Goal: Task Accomplishment & Management: Manage account settings

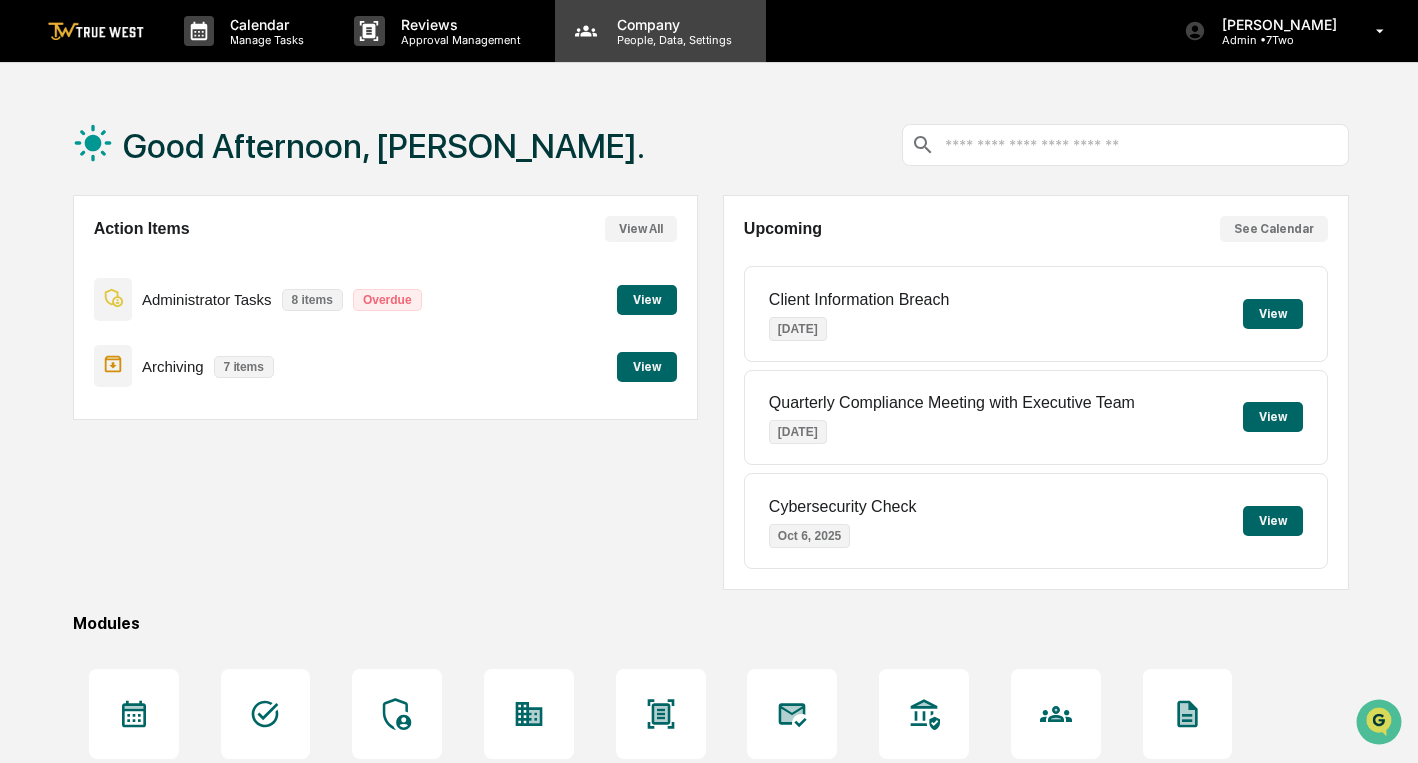
click at [655, 33] on p "People, Data, Settings" at bounding box center [672, 40] width 142 height 14
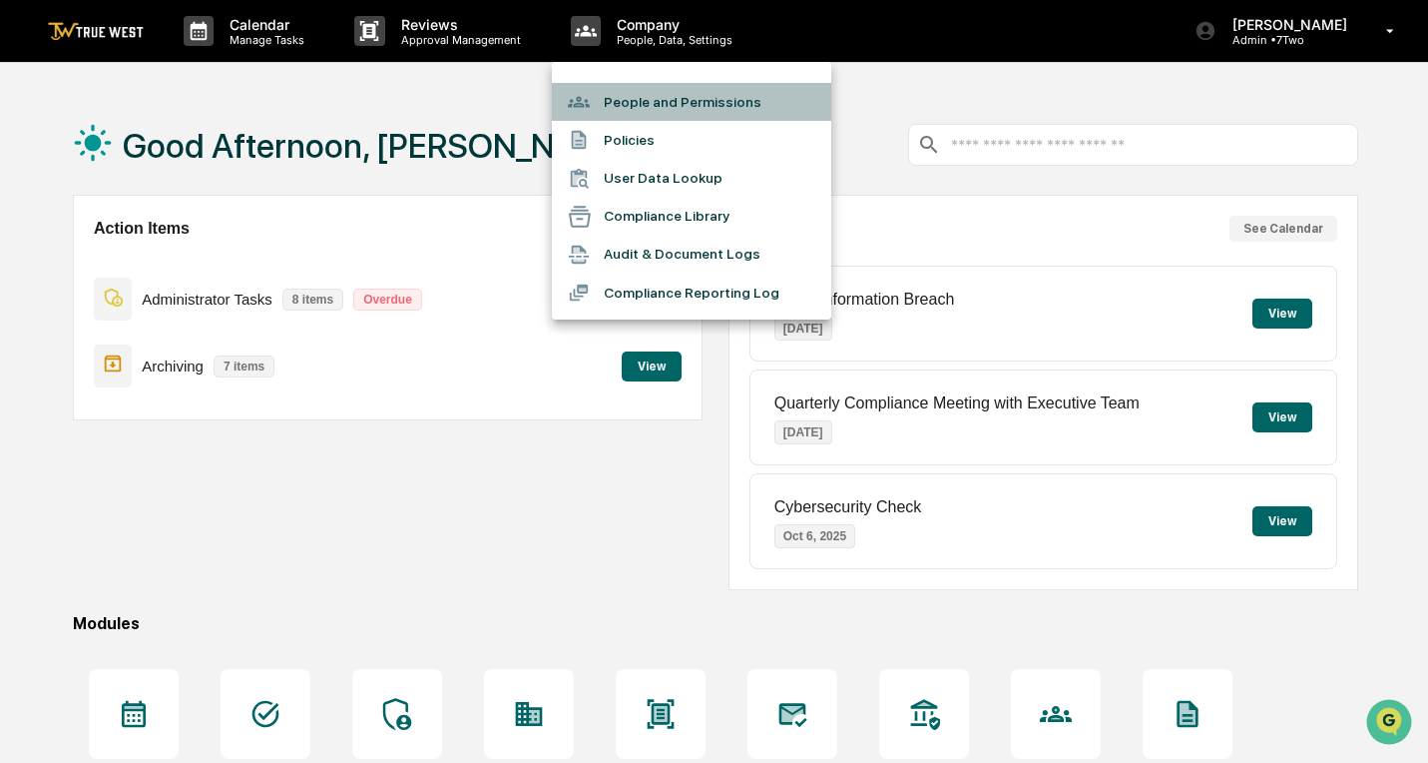
click at [645, 107] on li "People and Permissions" at bounding box center [691, 102] width 279 height 38
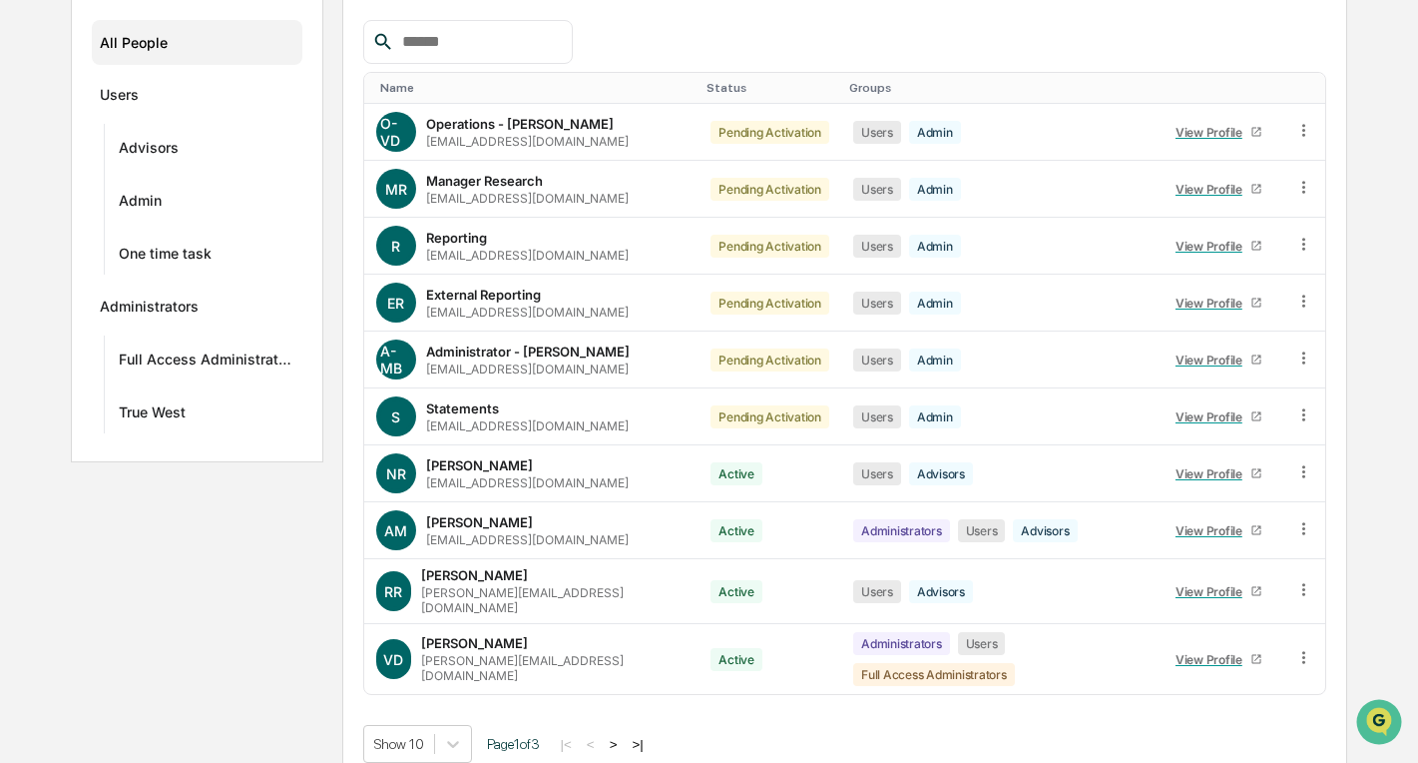
scroll to position [279, 0]
click at [455, 721] on body "Calendar Manage Tasks Reviews Approval Management Company People, Data, Setting…" at bounding box center [709, 253] width 1418 height 1064
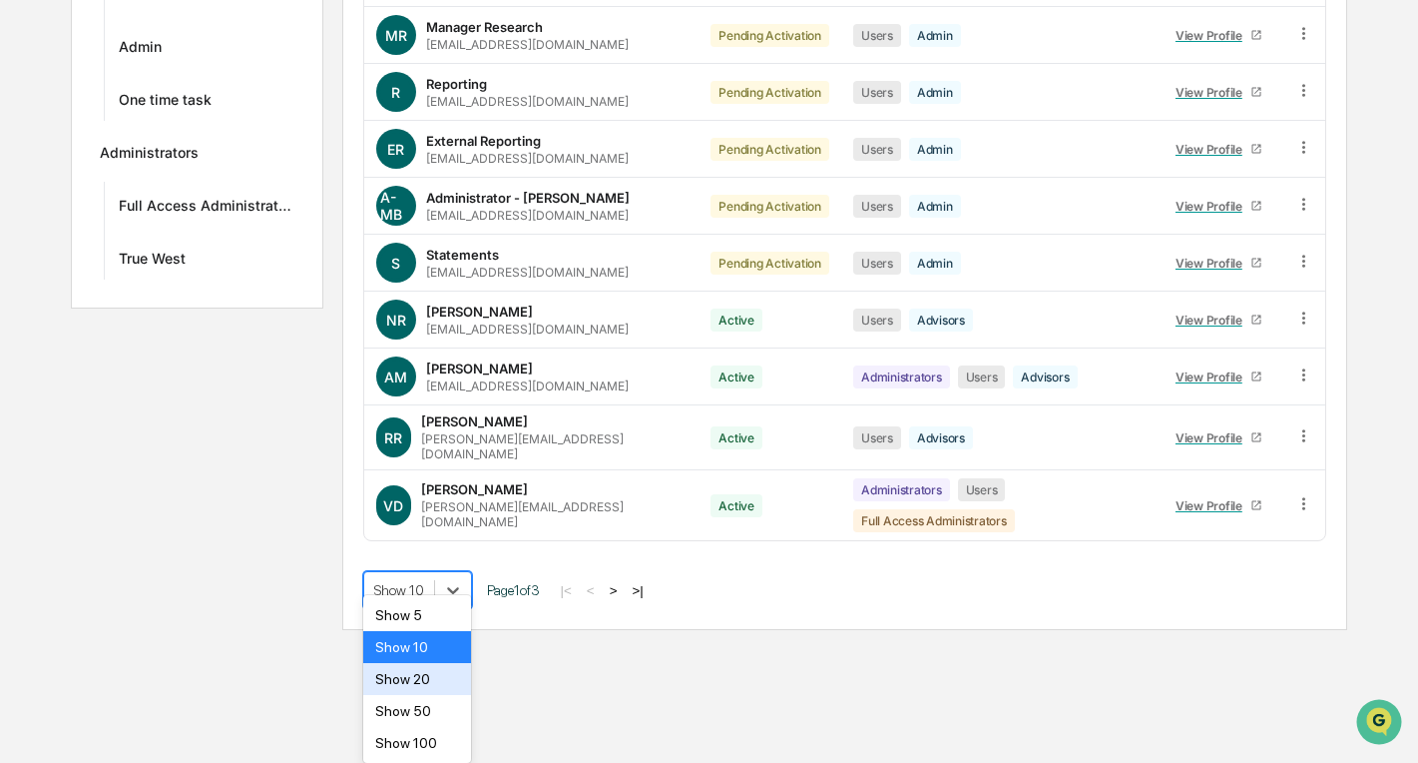
click at [411, 679] on div "Show 20" at bounding box center [417, 679] width 109 height 32
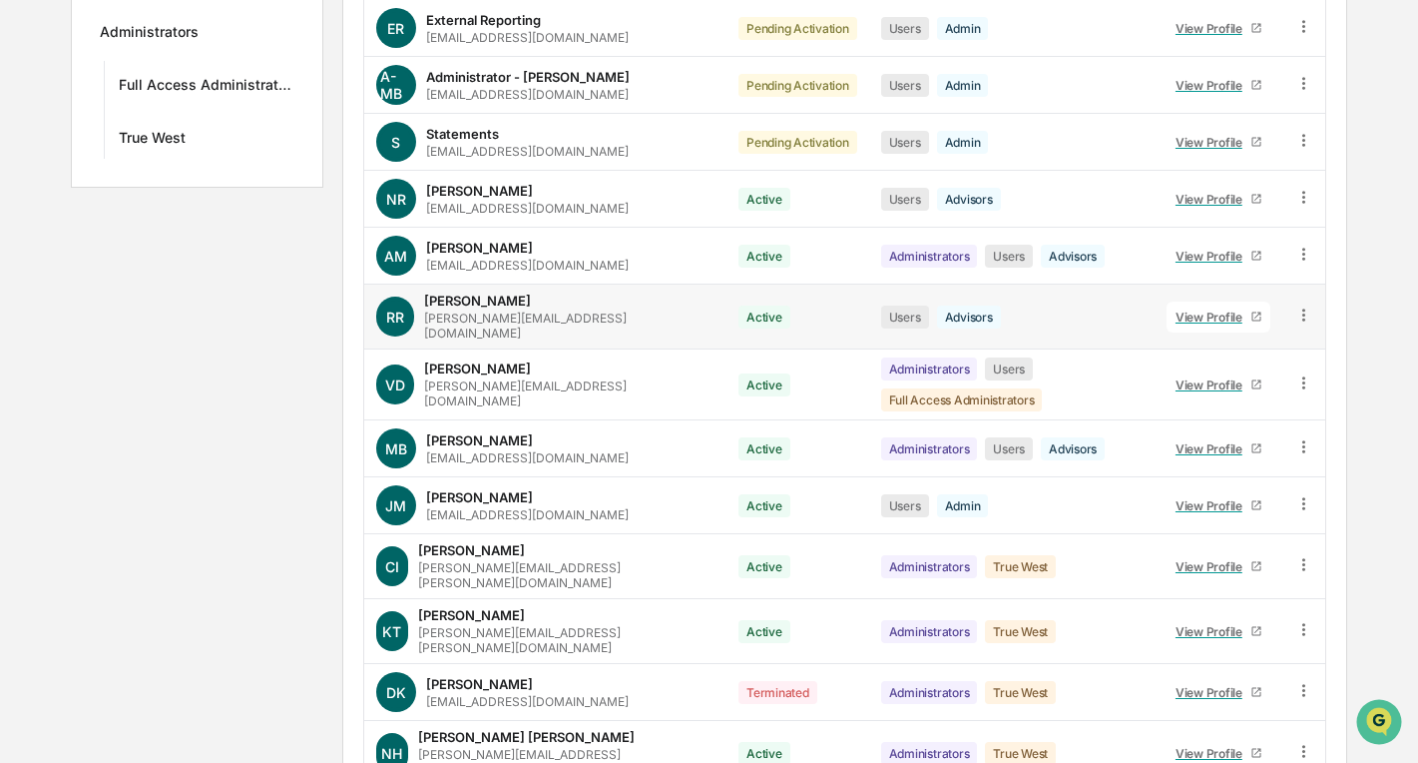
scroll to position [878, 0]
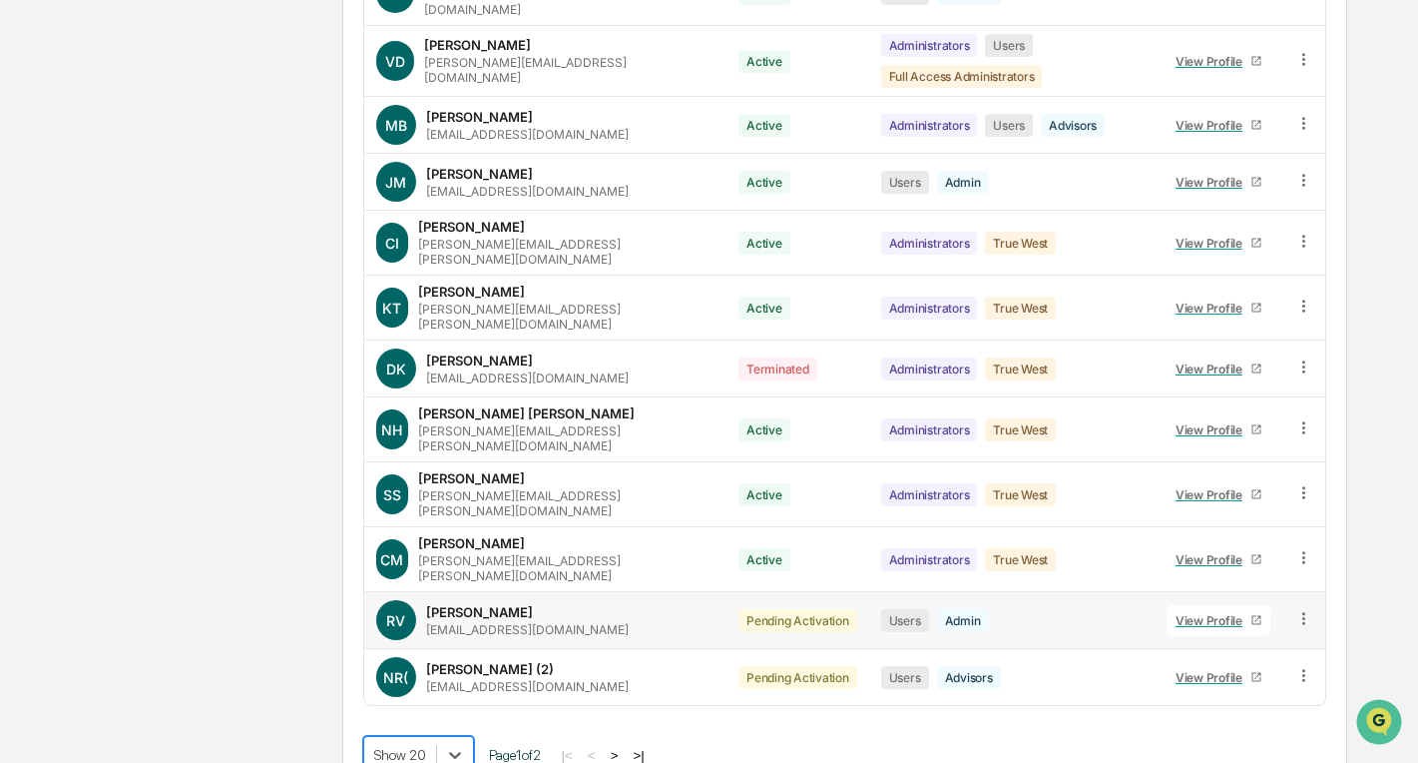
click at [1304, 609] on icon at bounding box center [1304, 618] width 19 height 19
click at [1229, 679] on div "Change Status" at bounding box center [1212, 691] width 172 height 24
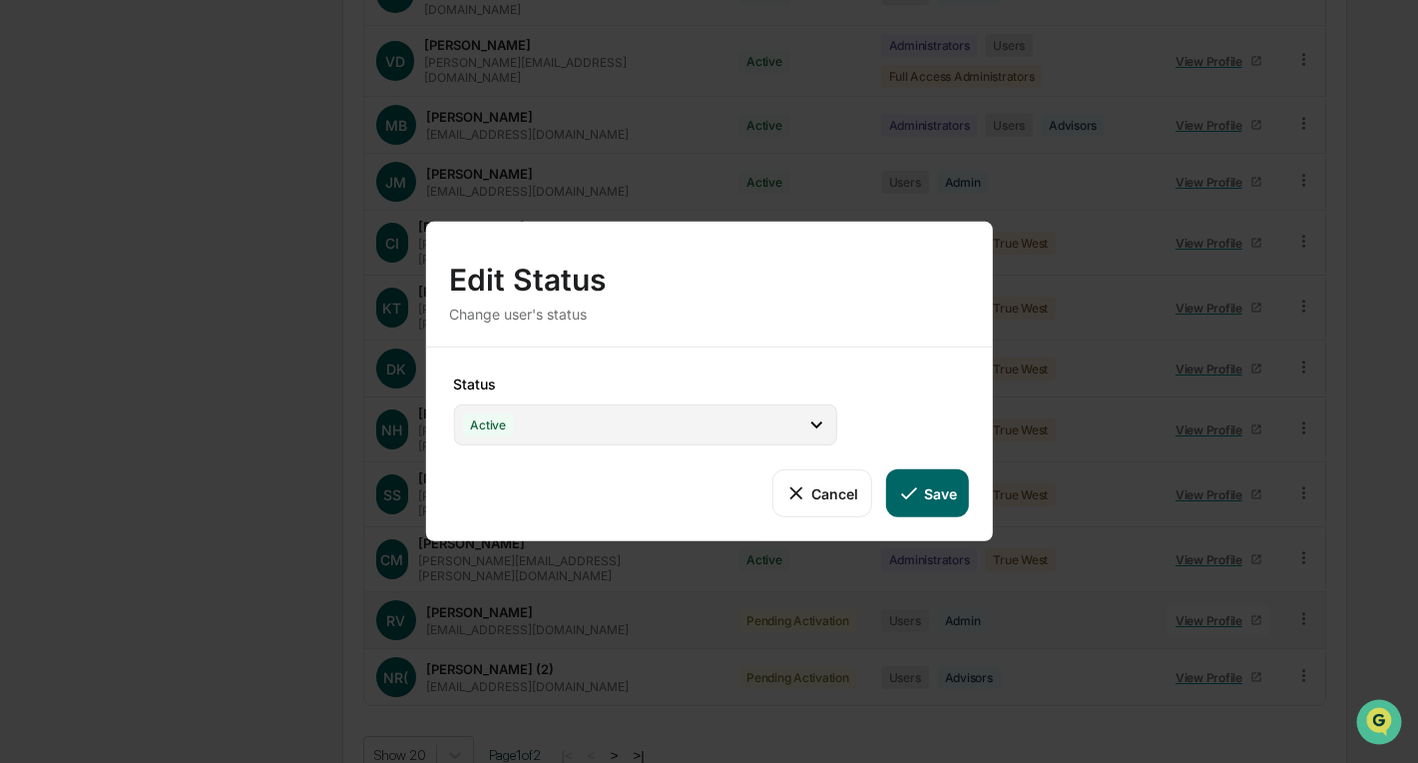
click at [817, 429] on icon at bounding box center [817, 424] width 22 height 22
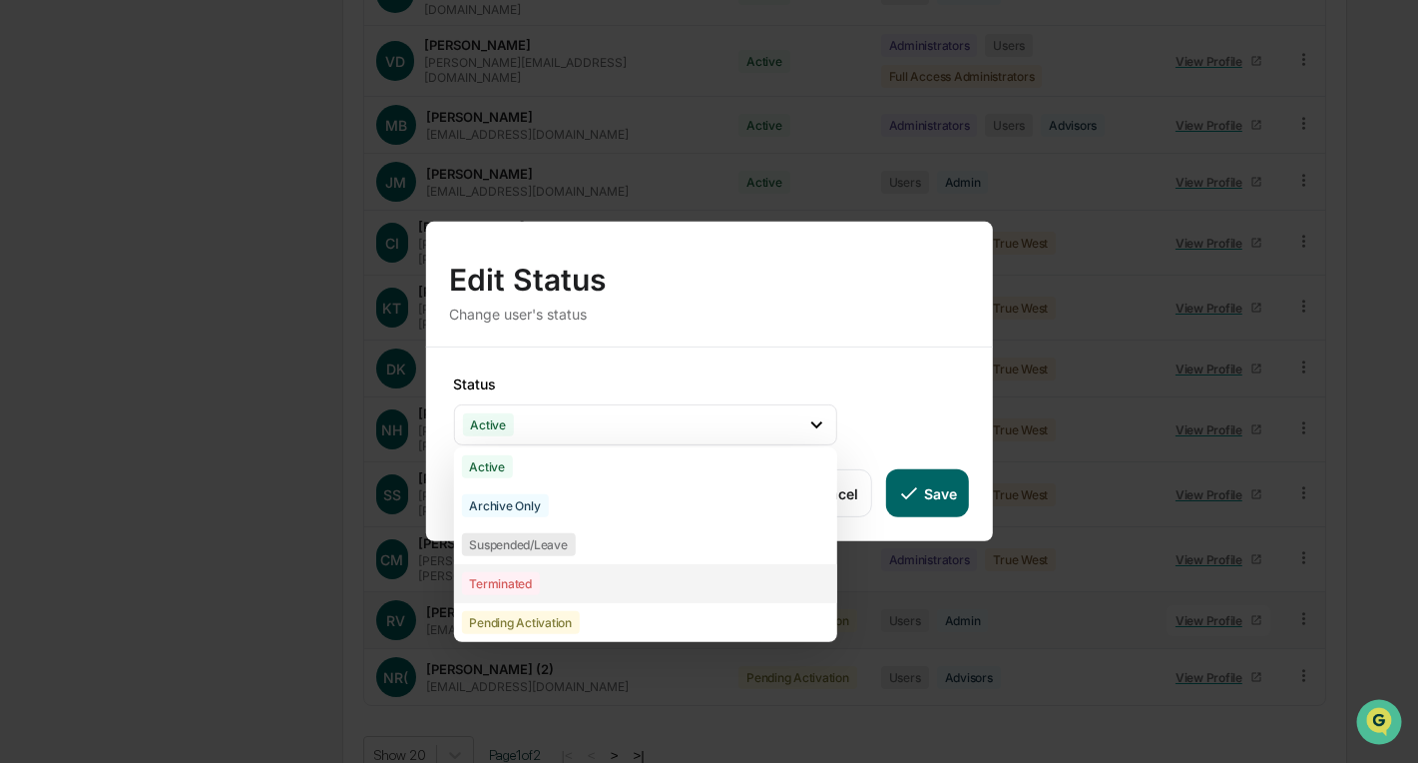
click at [520, 580] on div "Terminated" at bounding box center [500, 583] width 79 height 23
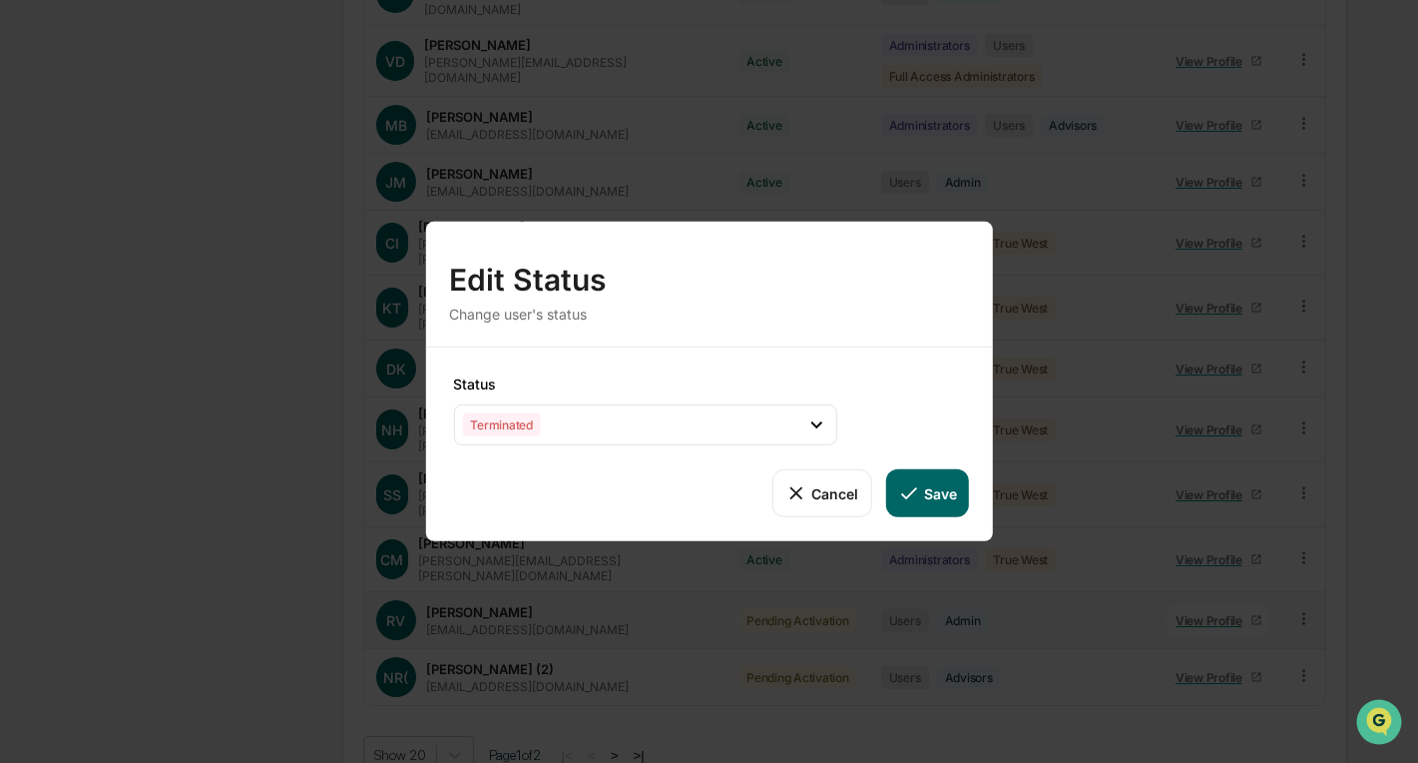
click at [942, 485] on button "Save" at bounding box center [926, 493] width 83 height 48
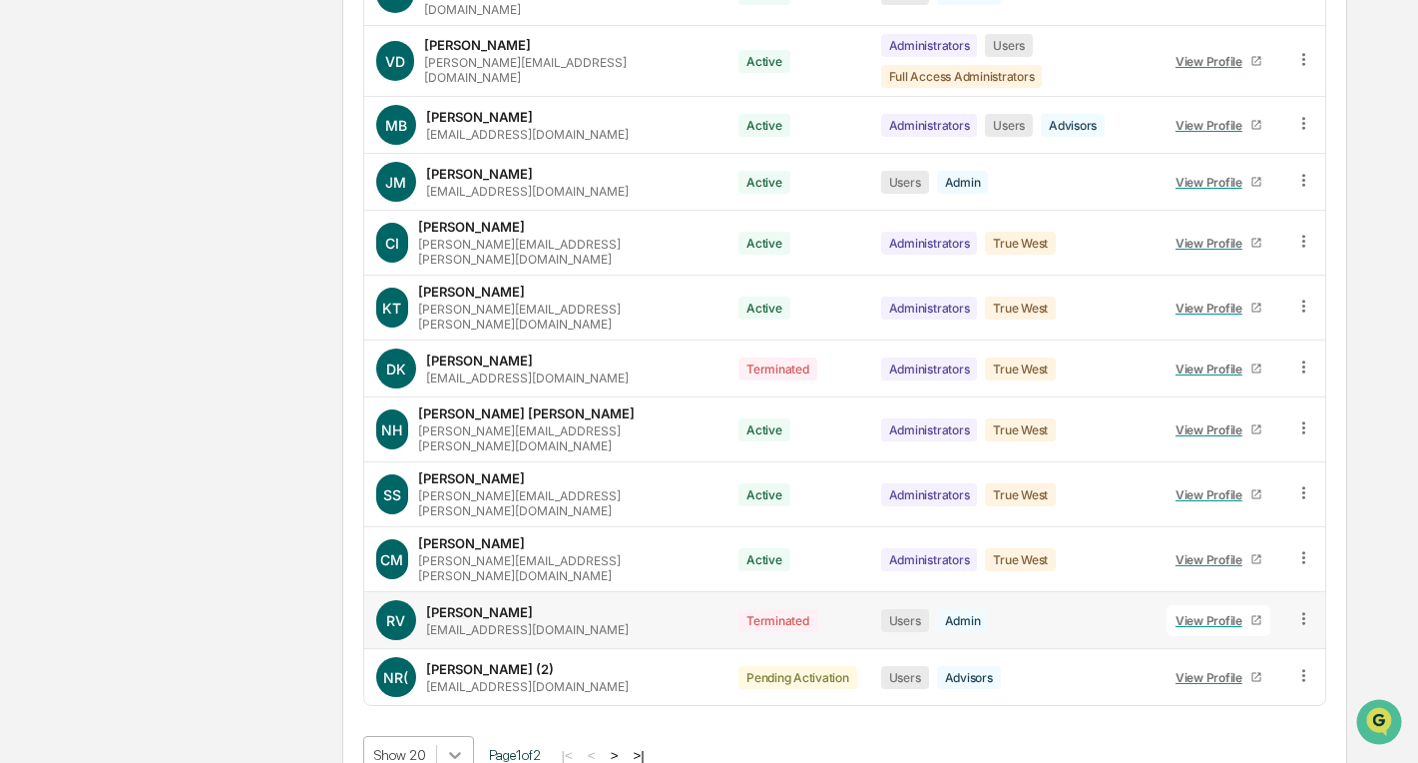
scroll to position [1033, 0]
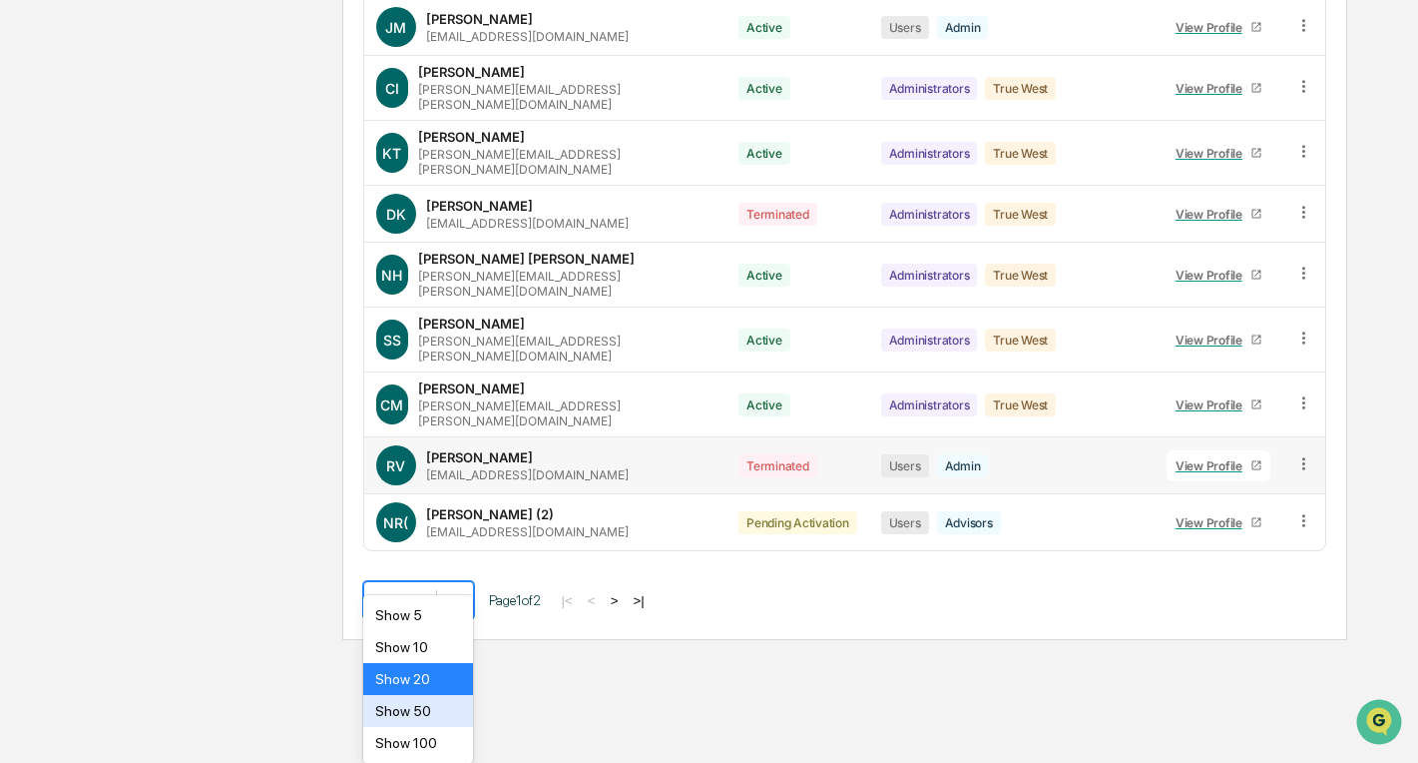
click at [424, 716] on div "Show 50" at bounding box center [418, 711] width 111 height 32
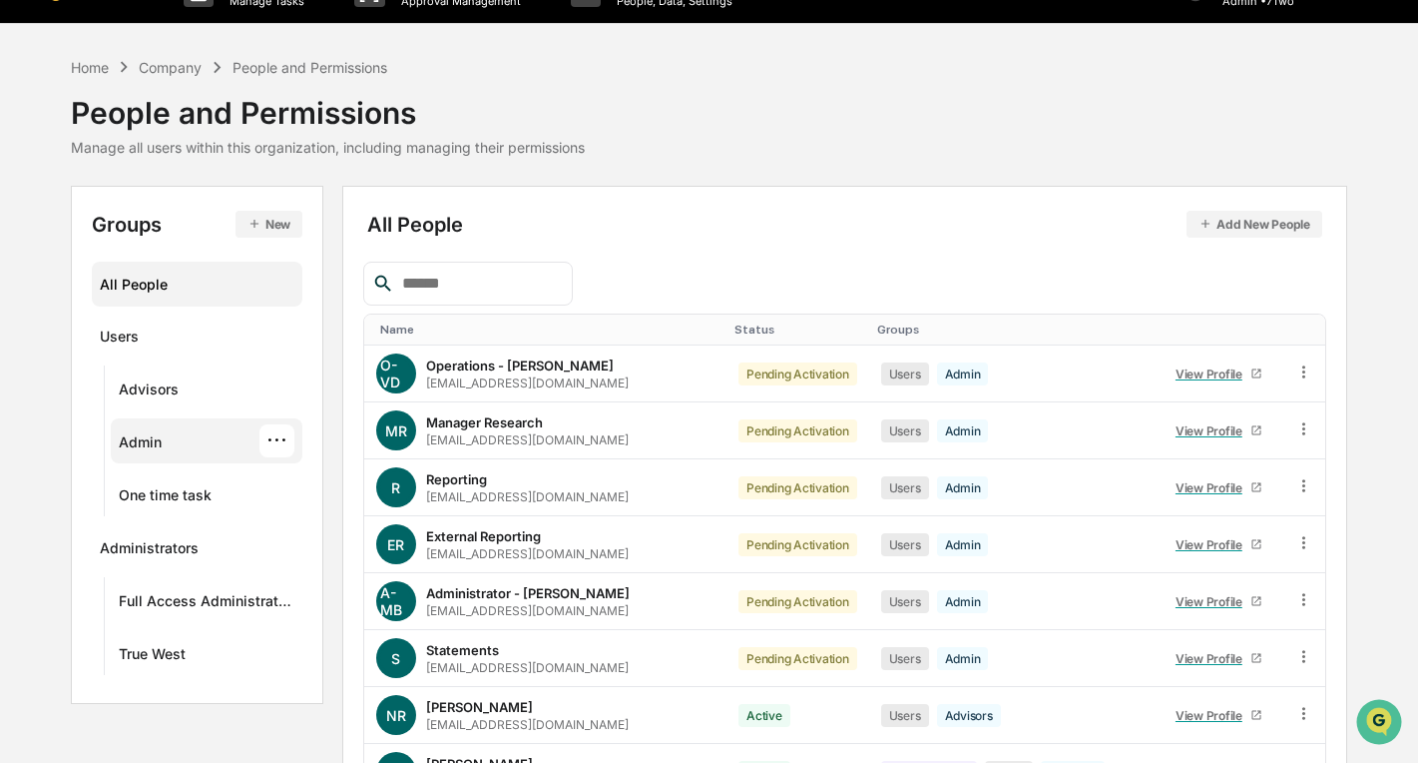
scroll to position [58, 0]
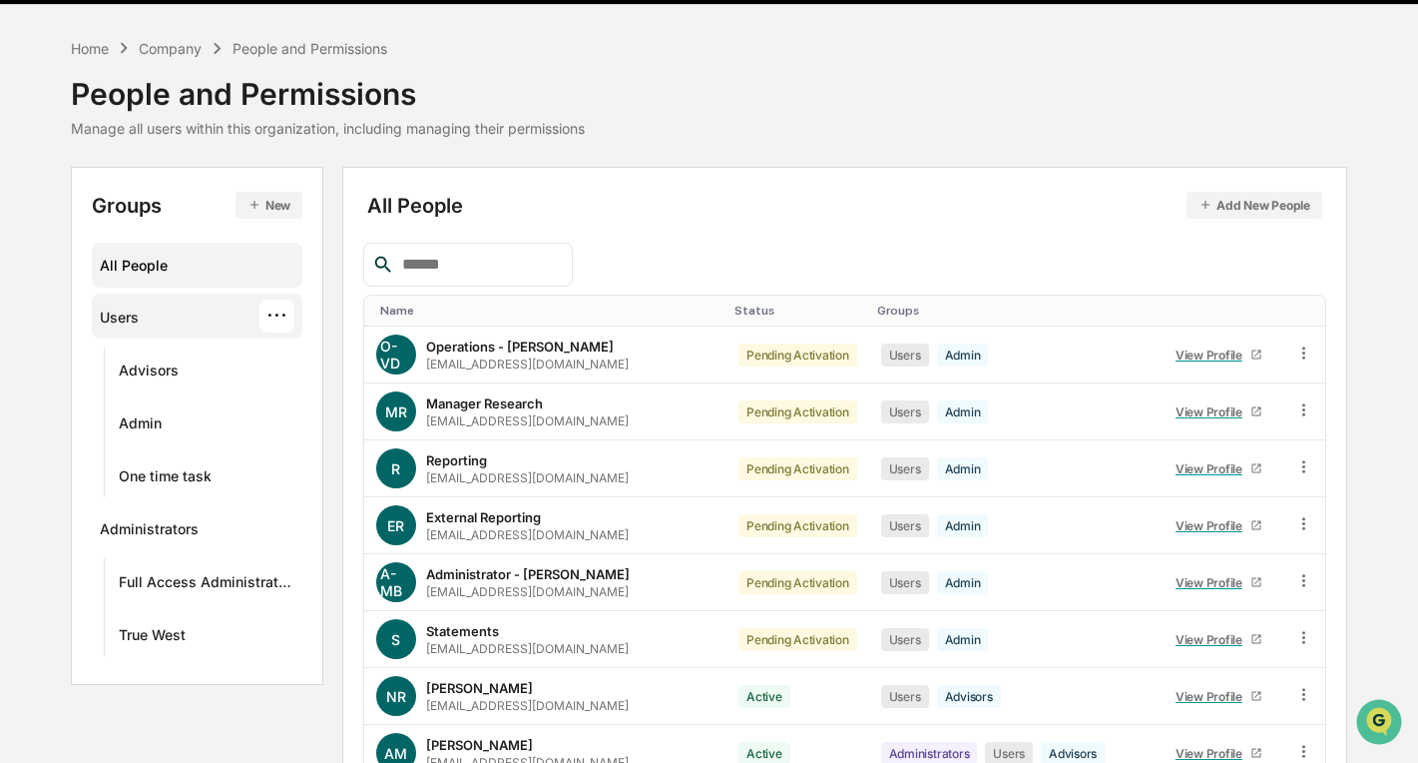
click at [287, 314] on div "···" at bounding box center [277, 315] width 35 height 33
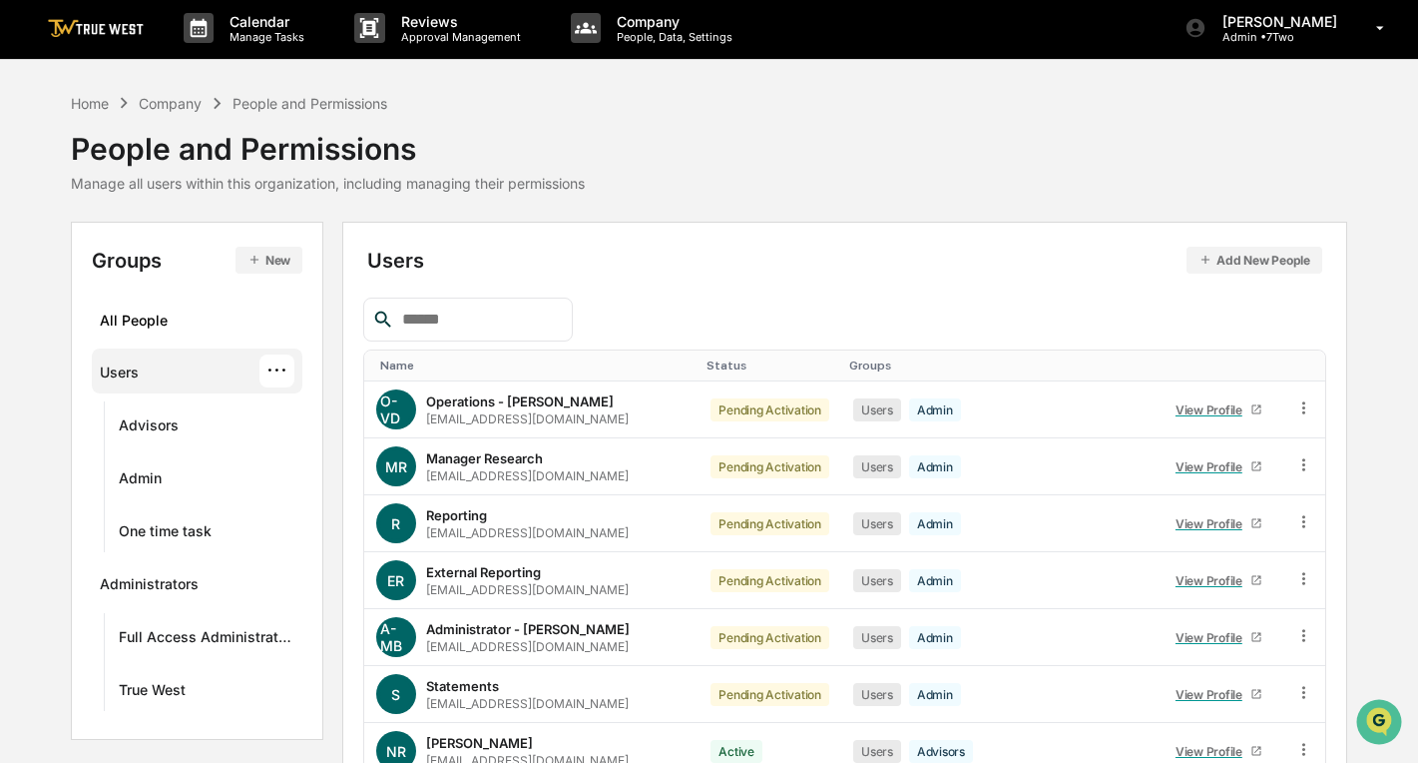
click at [188, 374] on div "Users ···" at bounding box center [197, 370] width 195 height 33
click at [1241, 261] on button "Add New People" at bounding box center [1255, 260] width 136 height 27
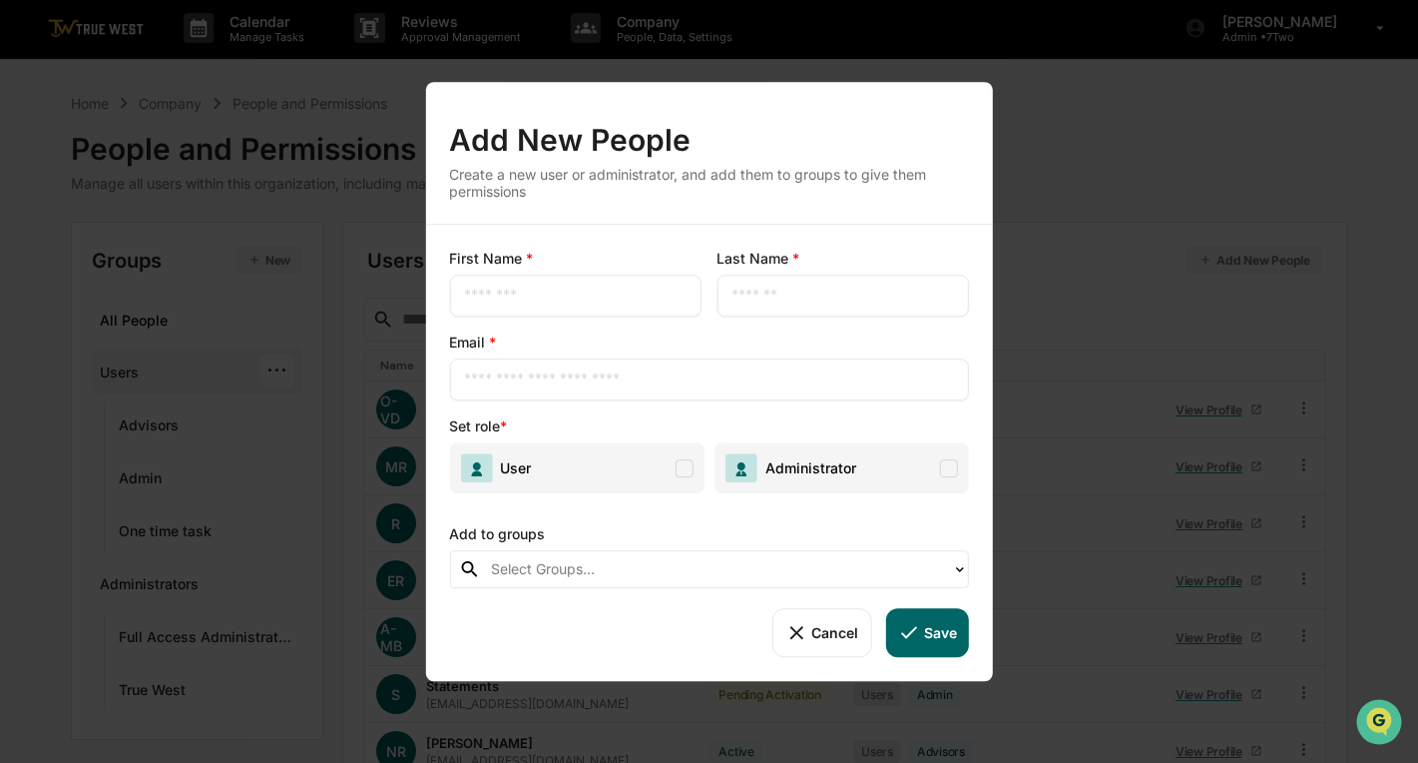
click at [456, 297] on div "​" at bounding box center [575, 295] width 252 height 42
click at [621, 285] on input "text" at bounding box center [575, 295] width 222 height 20
type input "****"
type input "*******"
click at [620, 381] on input "text" at bounding box center [708, 379] width 489 height 20
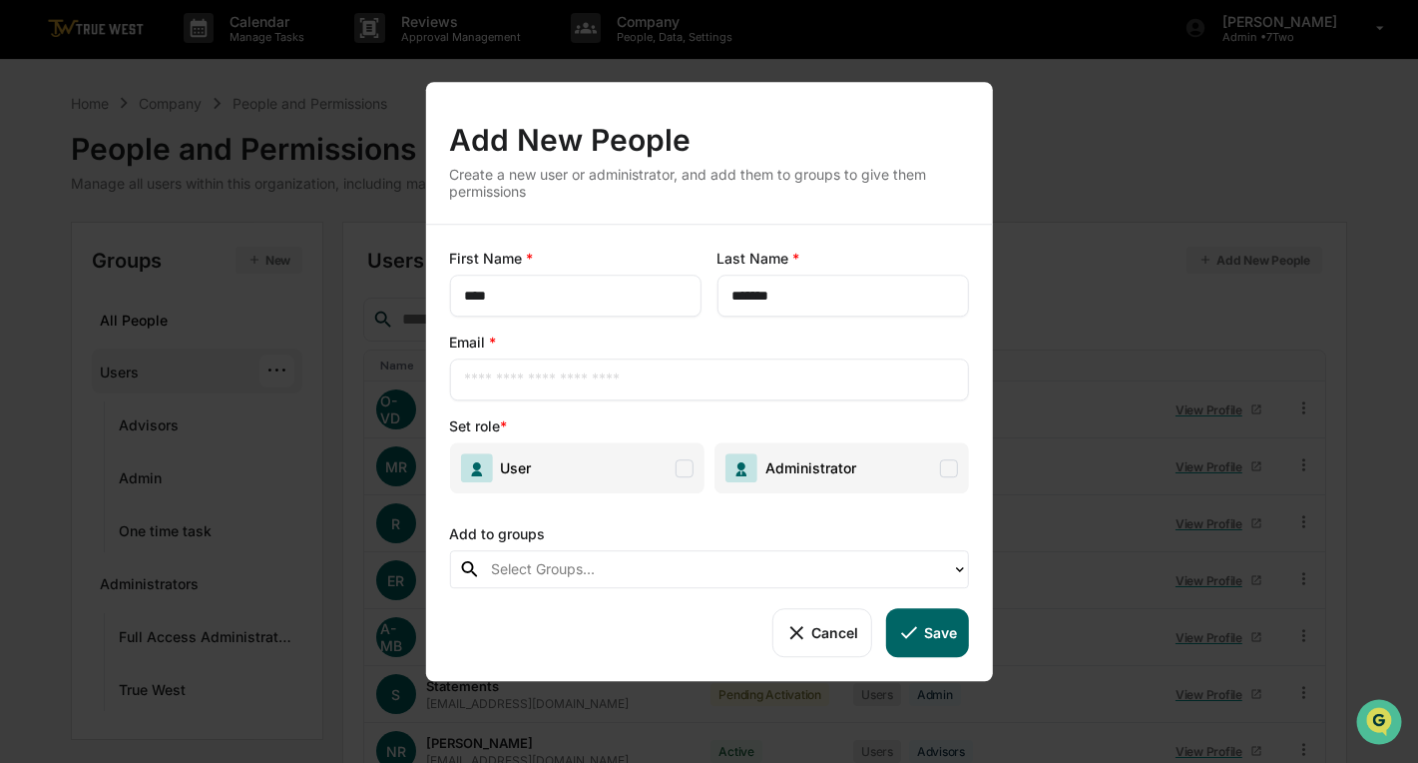
paste input "**********"
type input "**********"
click at [686, 465] on span at bounding box center [685, 468] width 18 height 18
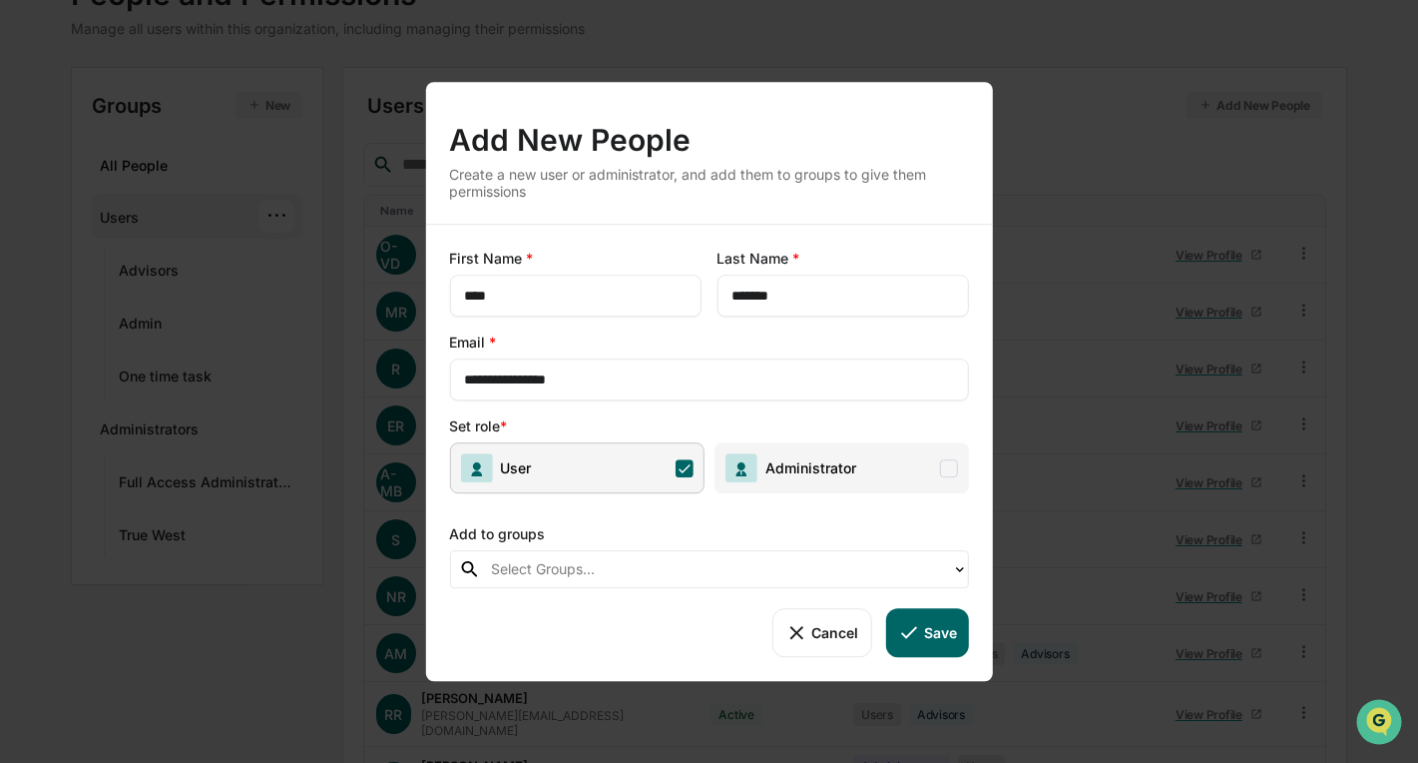
scroll to position [177, 0]
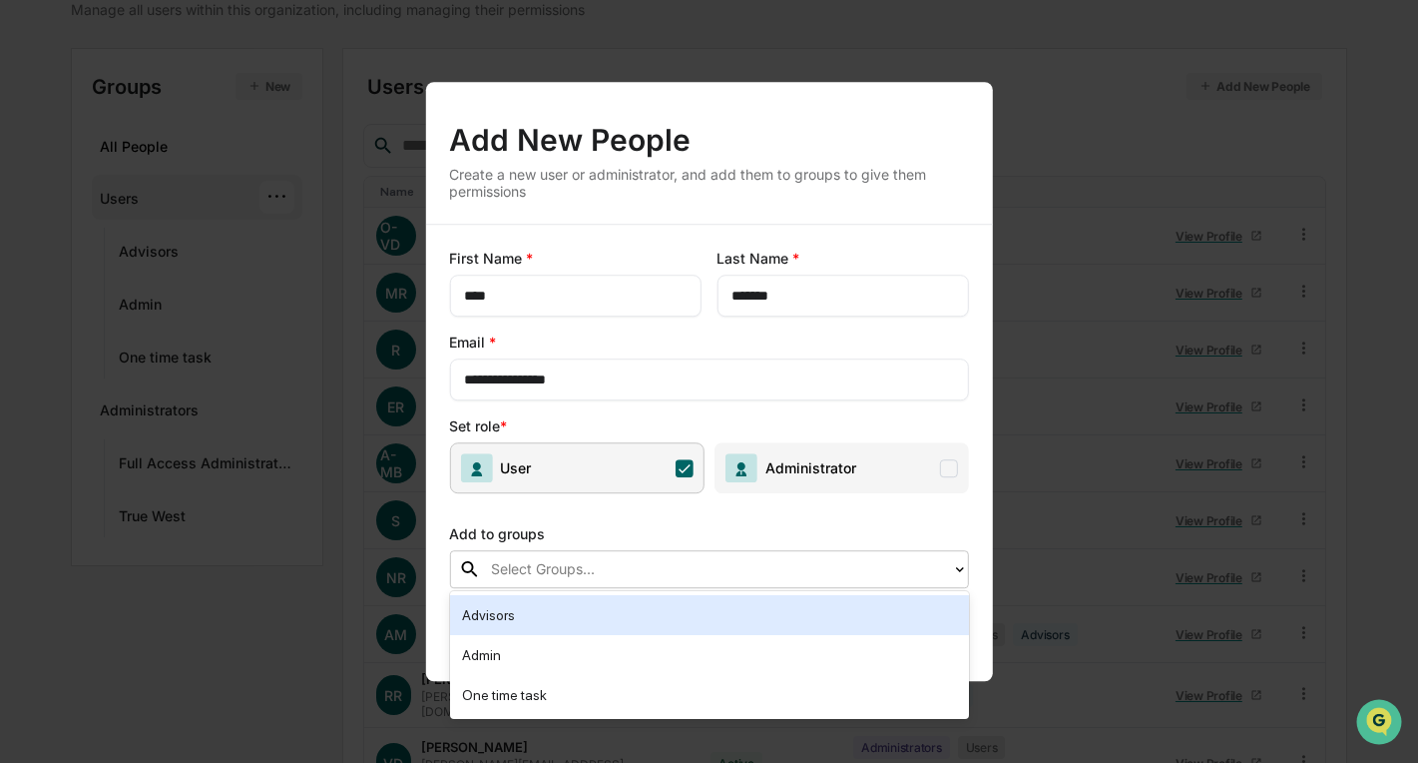
click at [633, 576] on div at bounding box center [716, 569] width 451 height 23
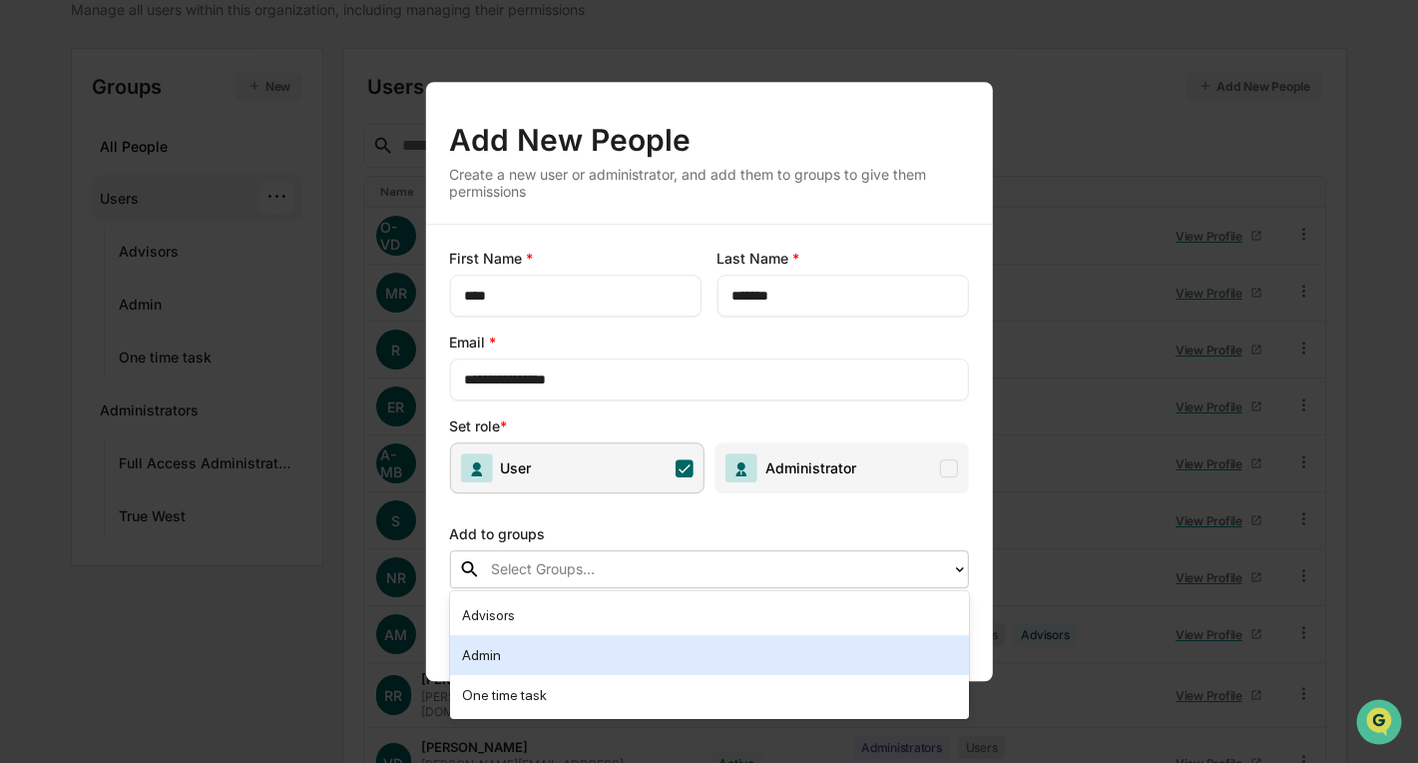
click at [561, 651] on div "Admin" at bounding box center [709, 655] width 495 height 24
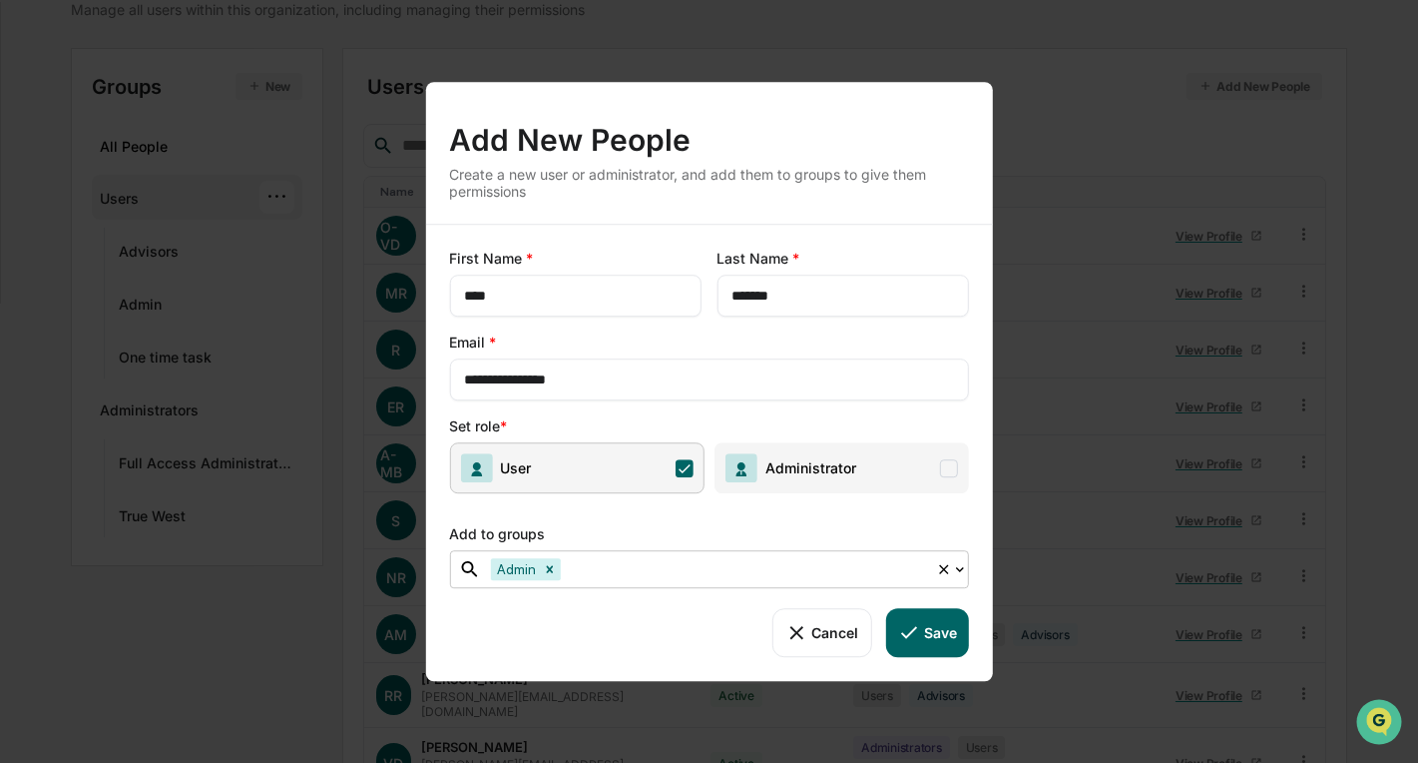
click at [934, 637] on button "Save" at bounding box center [926, 632] width 83 height 48
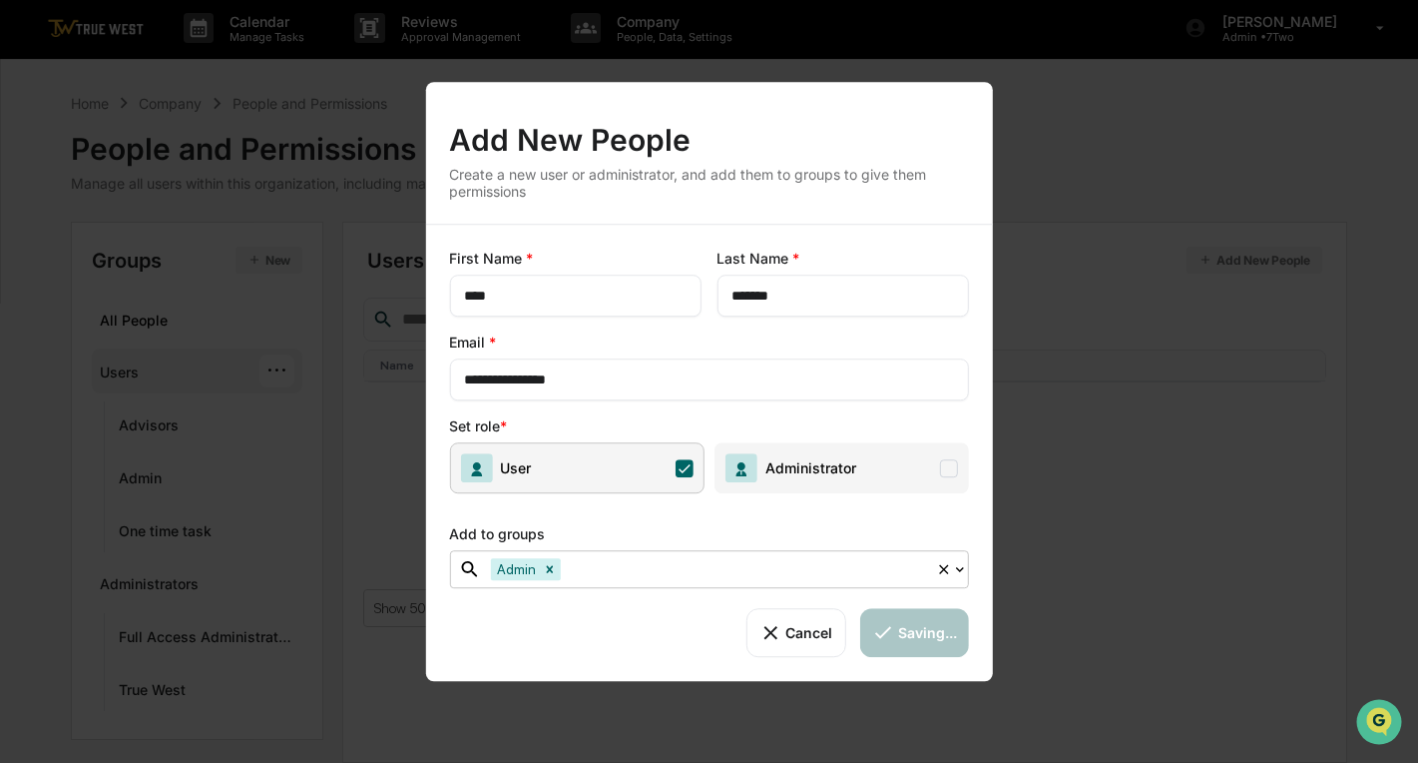
scroll to position [3, 0]
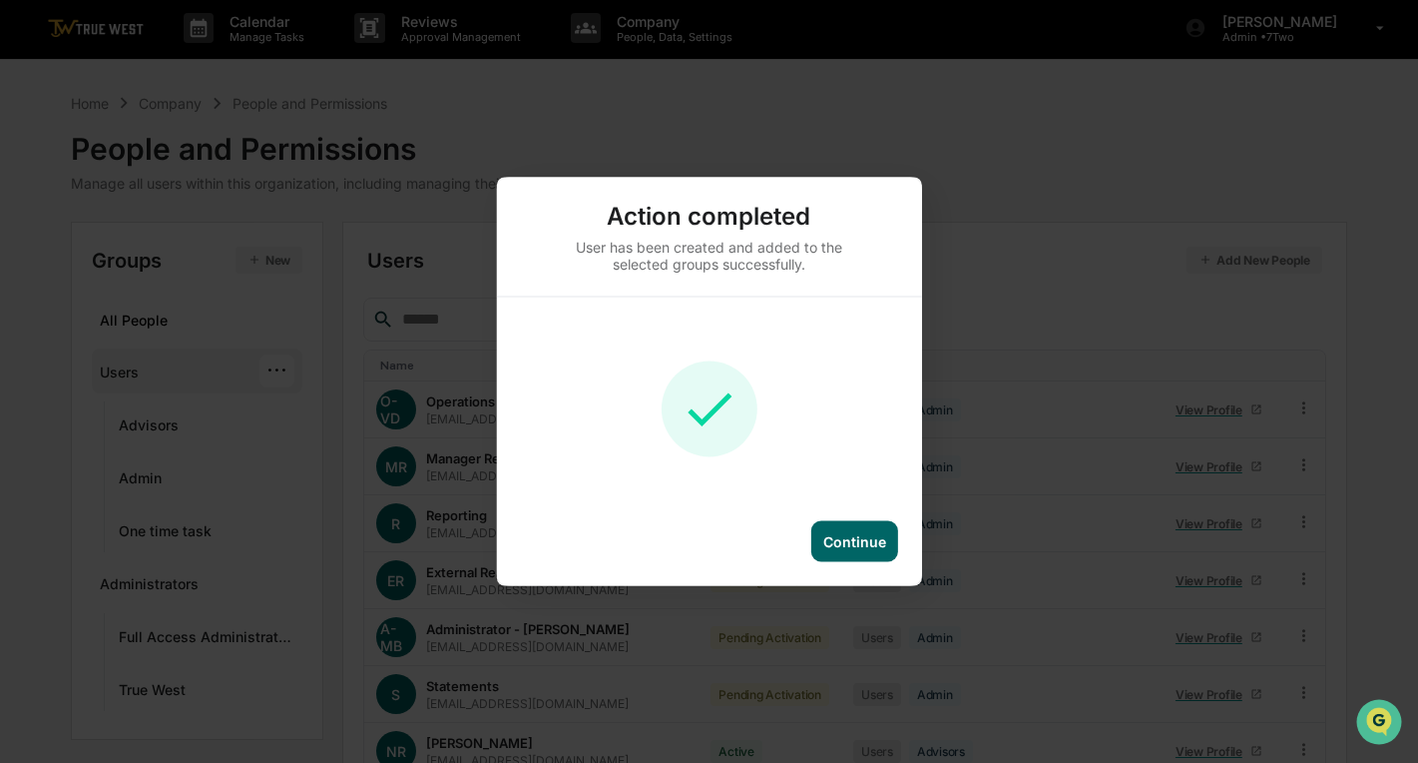
click at [862, 547] on div "Continue" at bounding box center [854, 541] width 63 height 17
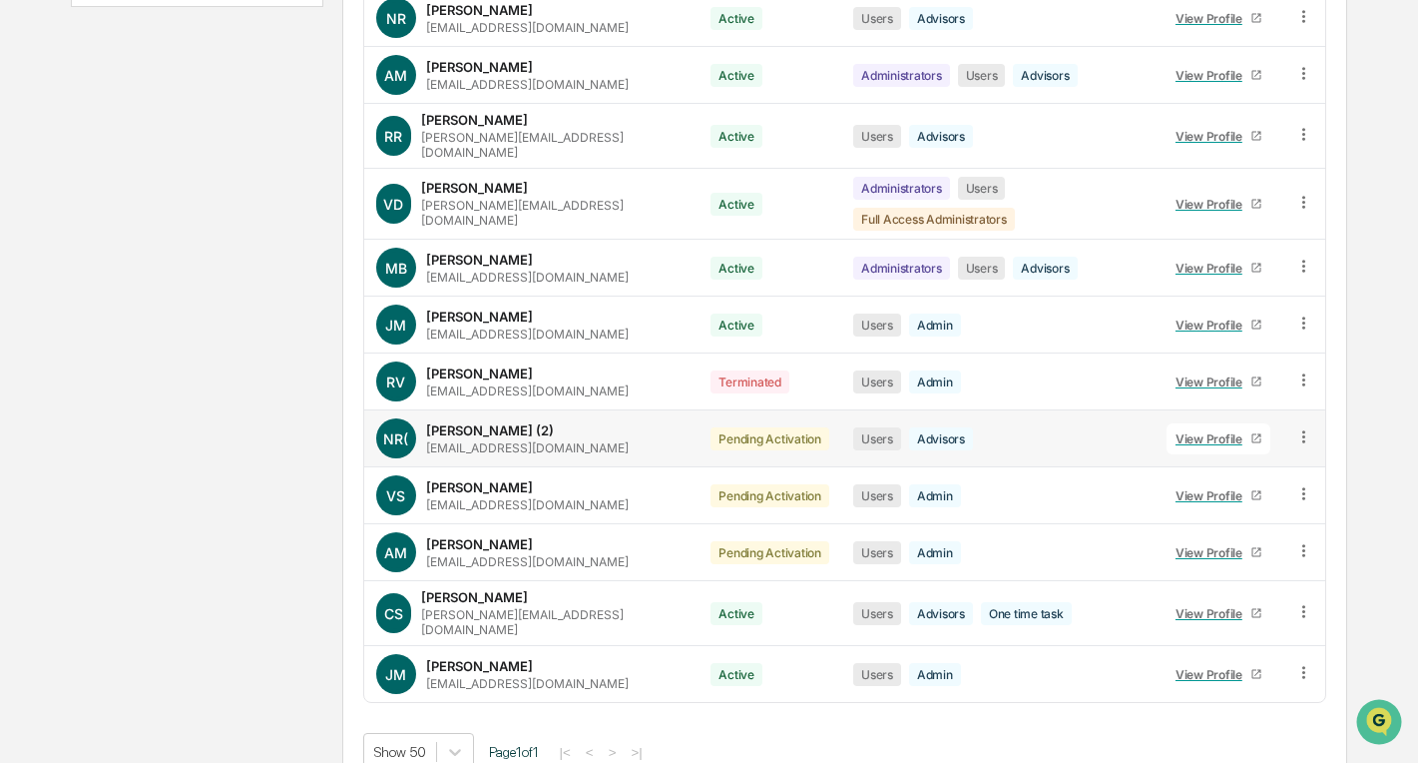
scroll to position [735, 0]
click at [1304, 667] on icon at bounding box center [1304, 673] width 3 height 12
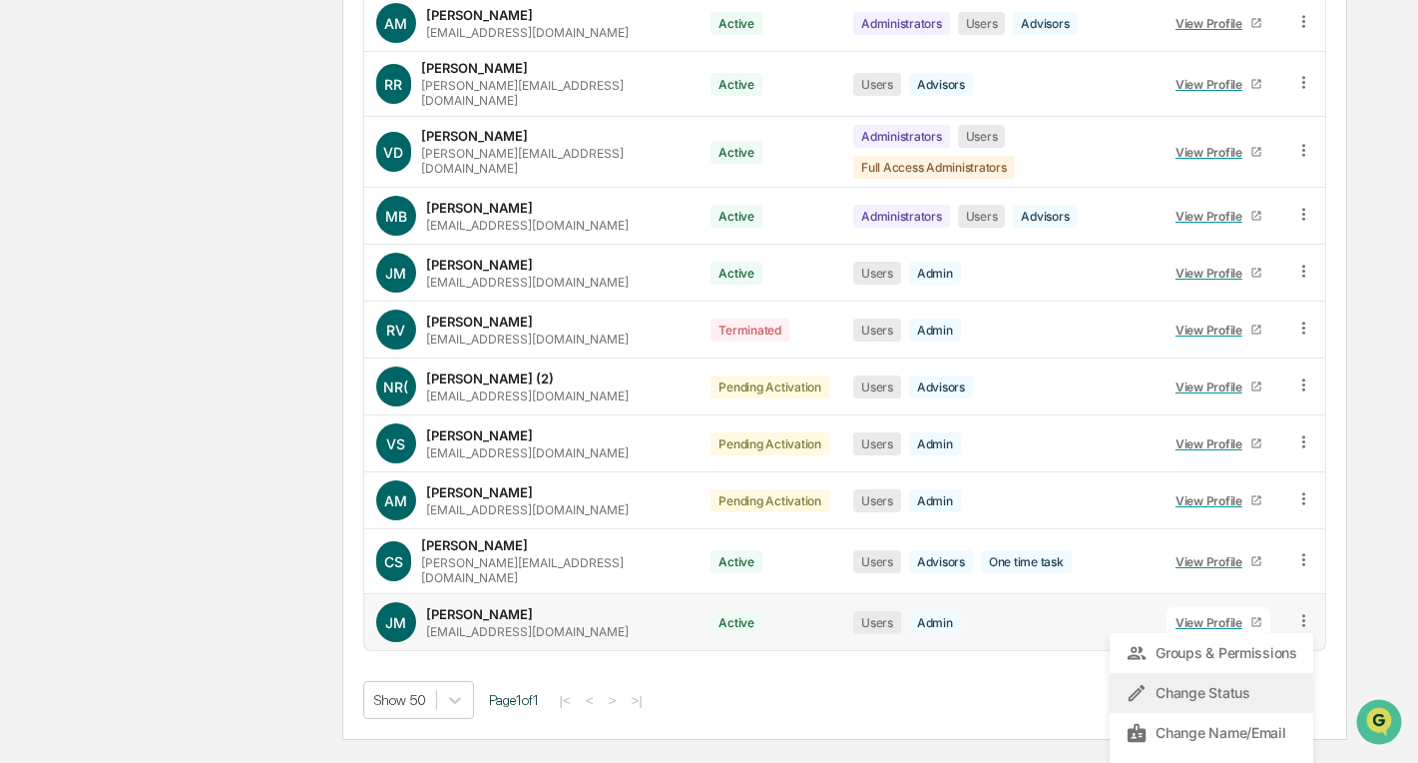
click at [1219, 681] on div "Change Status" at bounding box center [1212, 693] width 172 height 24
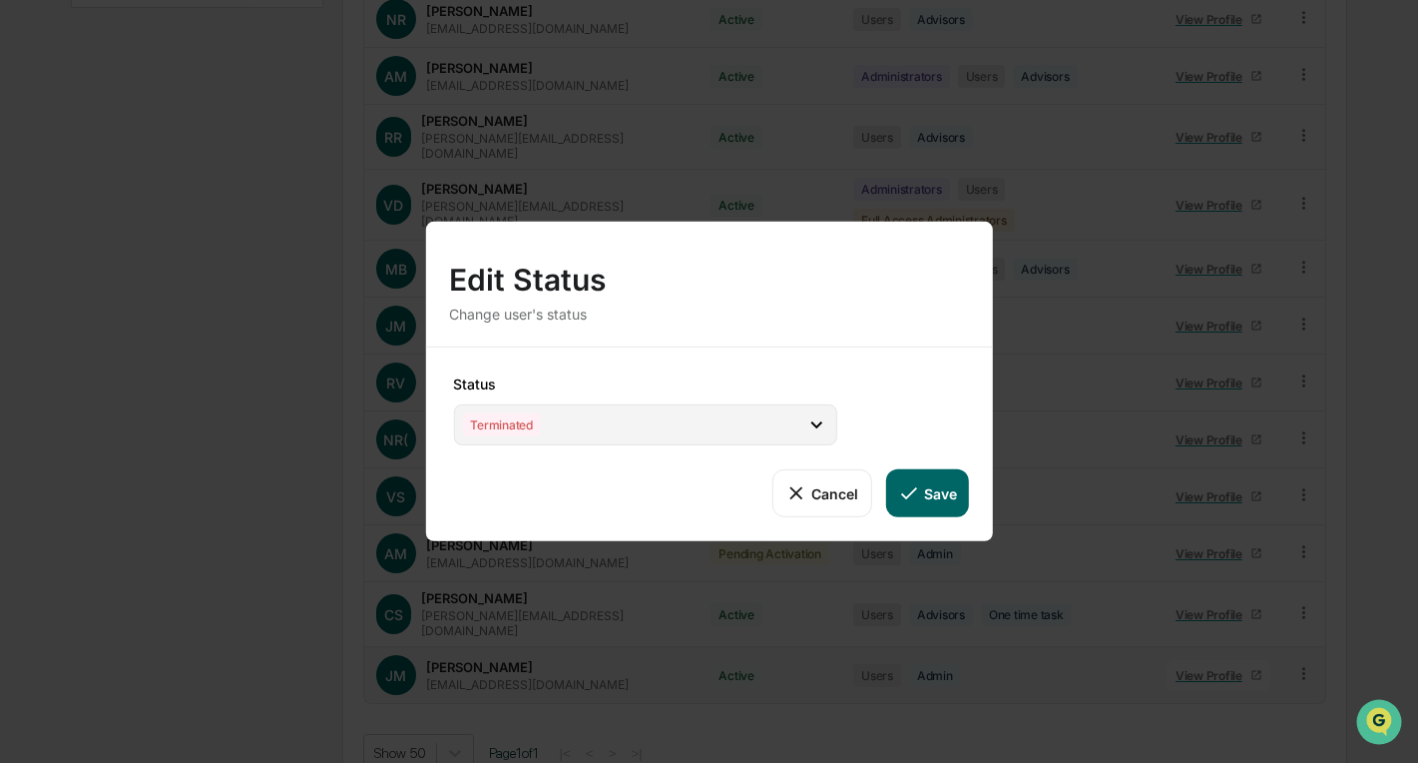
click at [677, 417] on div "Terminated" at bounding box center [644, 424] width 383 height 41
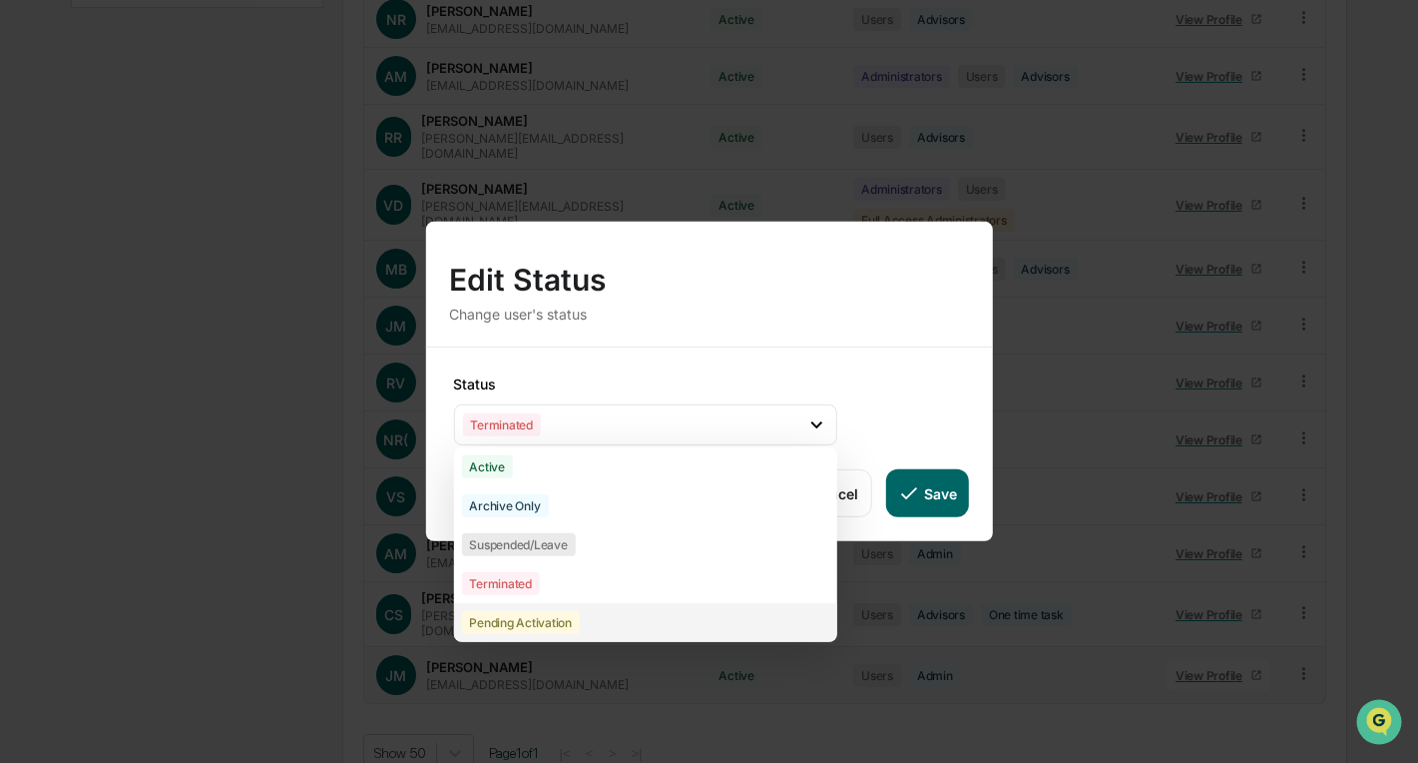
click at [526, 620] on div "Pending Activation" at bounding box center [520, 622] width 119 height 23
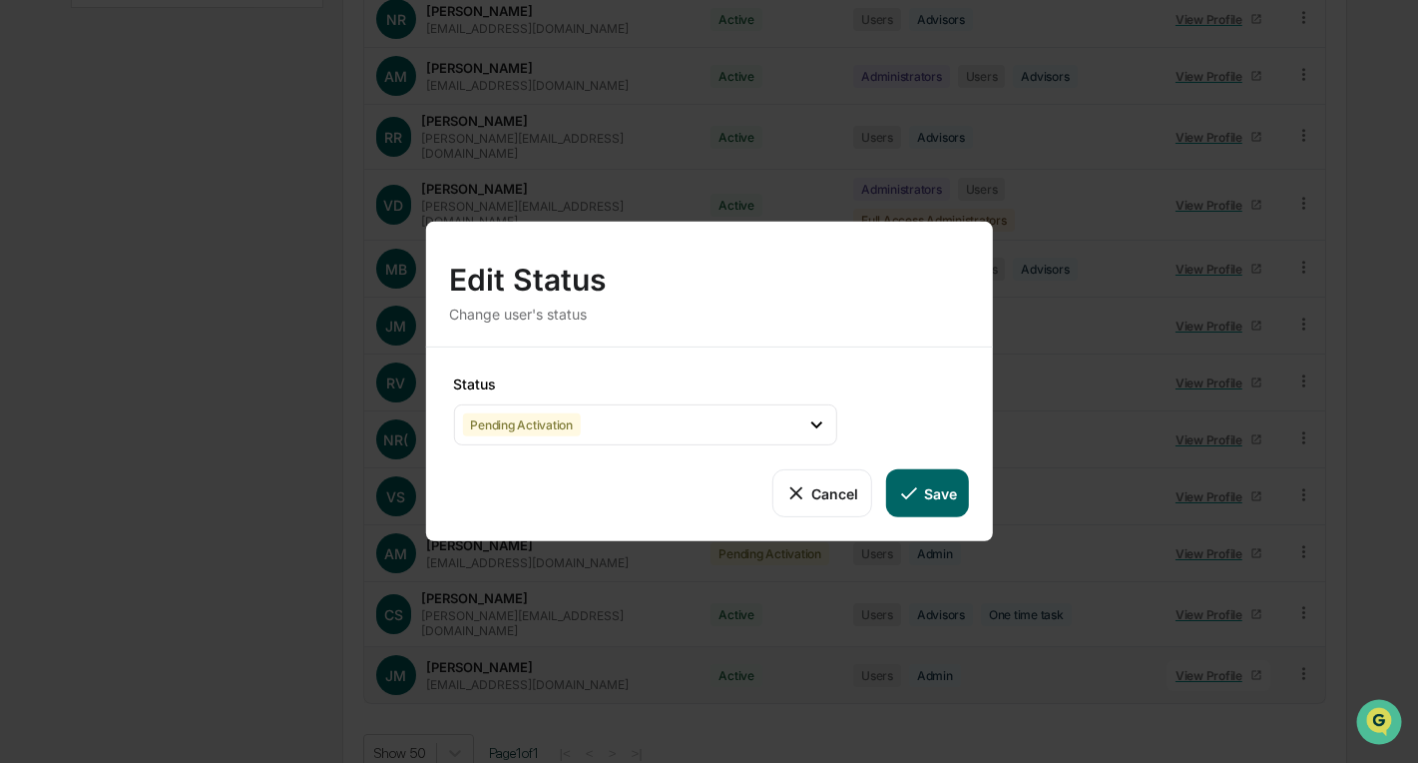
click at [919, 493] on icon at bounding box center [908, 493] width 22 height 22
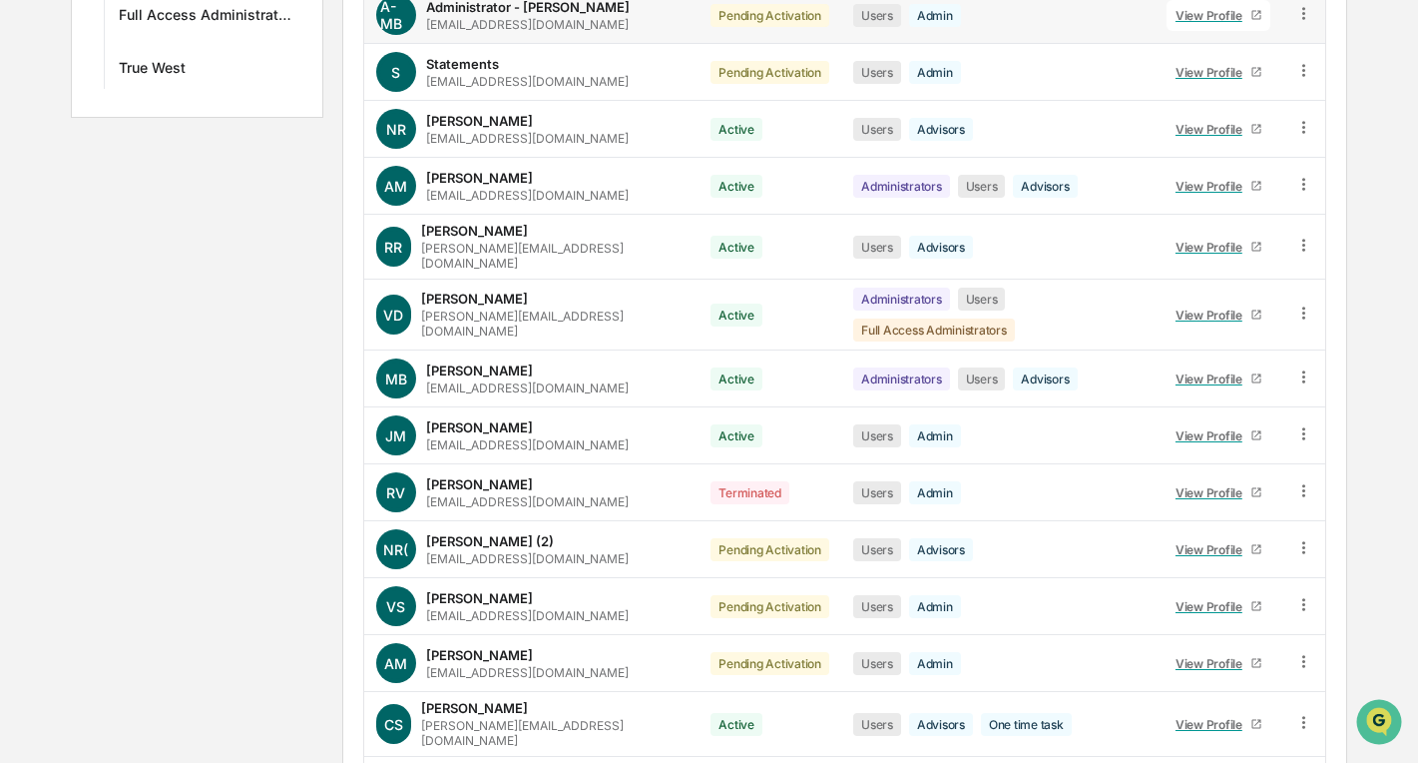
scroll to position [716, 0]
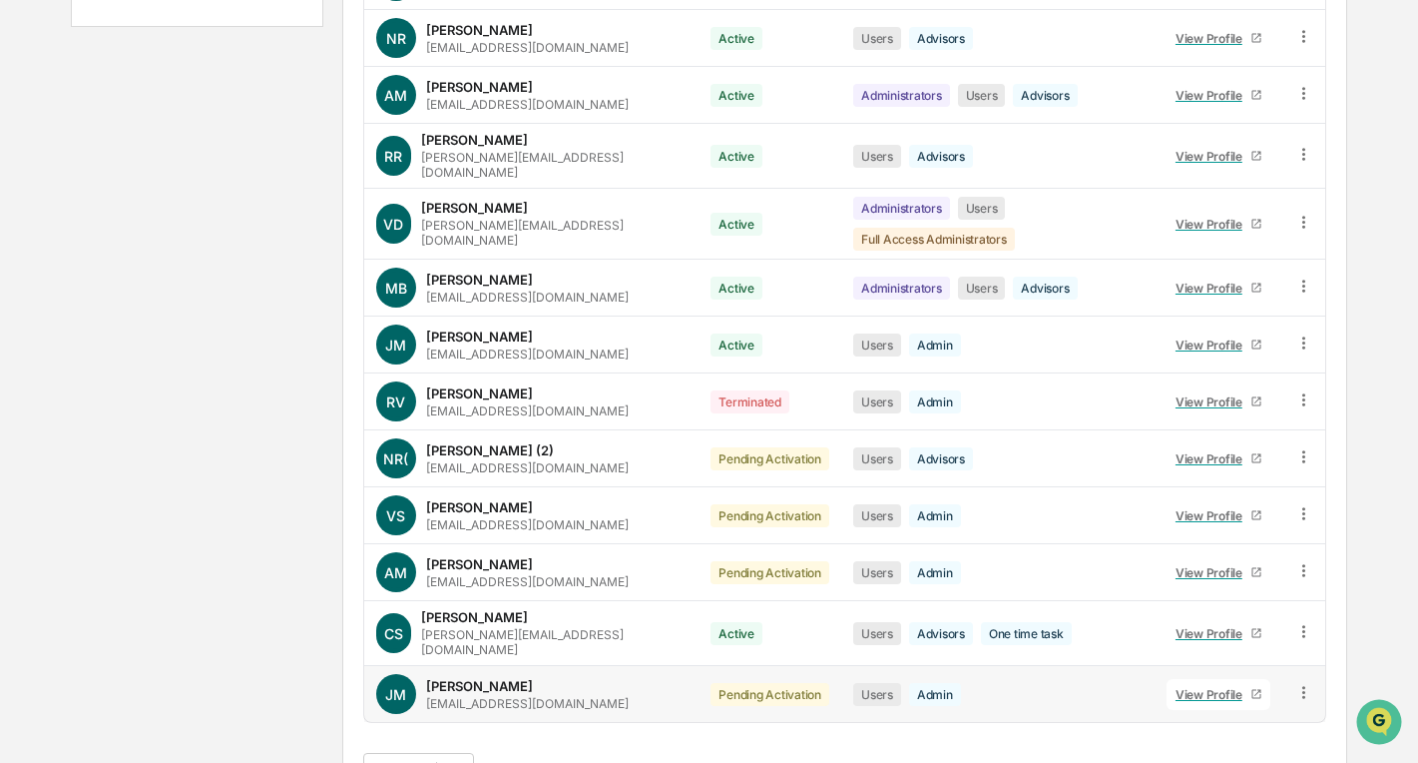
click at [1304, 686] on icon at bounding box center [1304, 692] width 3 height 12
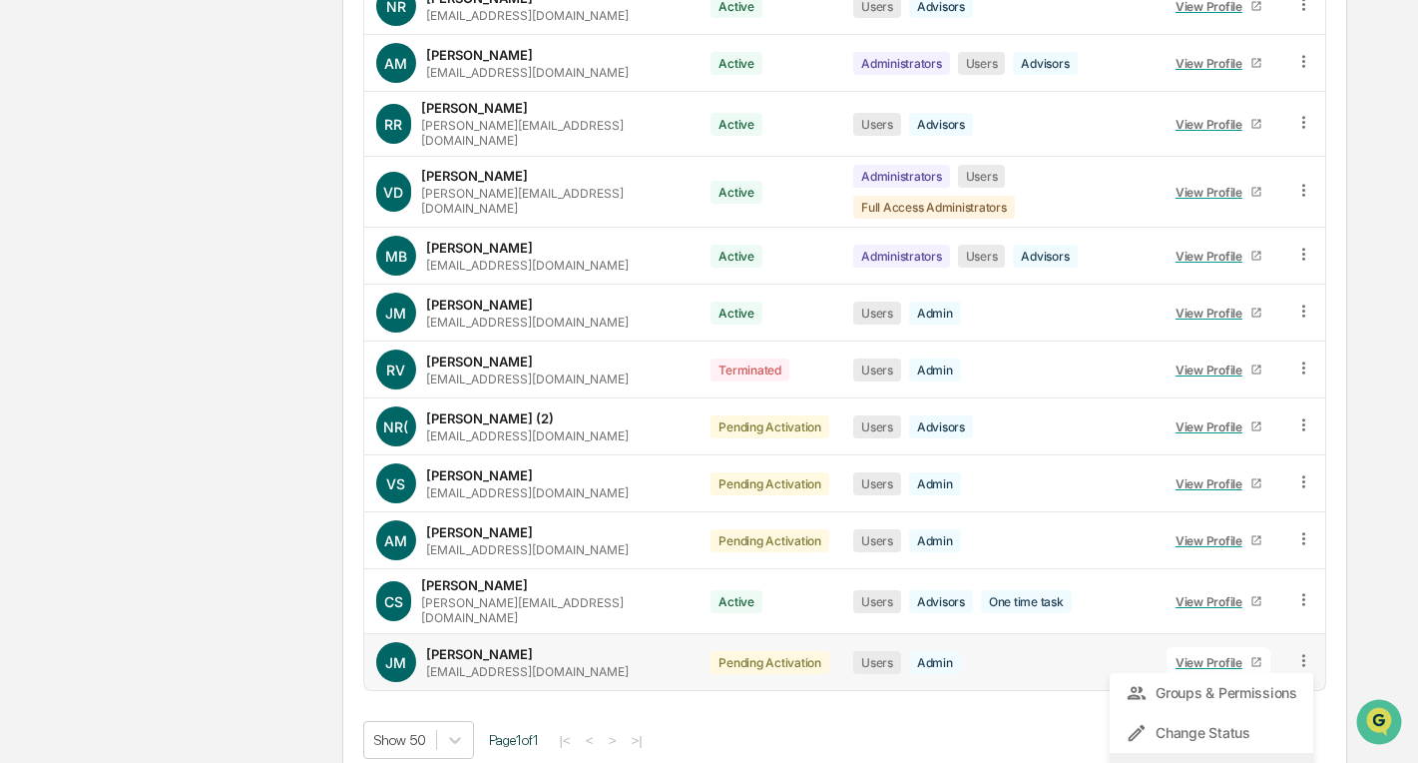
click at [1184, 761] on div "Change Name/Email" at bounding box center [1212, 773] width 172 height 24
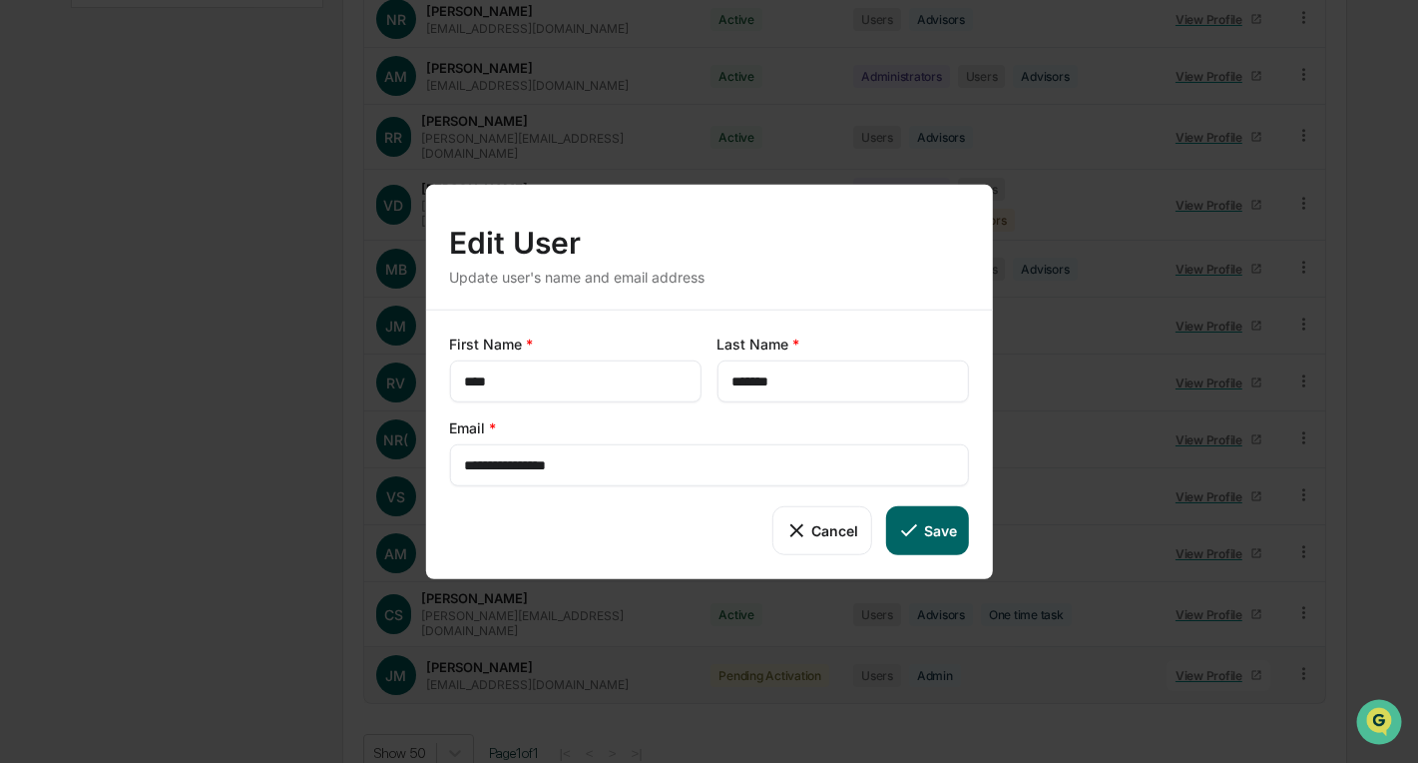
click at [639, 463] on input "**********" at bounding box center [708, 465] width 489 height 20
drag, startPoint x: 708, startPoint y: 473, endPoint x: 540, endPoint y: 469, distance: 167.7
click at [540, 469] on input "**********" at bounding box center [708, 465] width 489 height 20
click at [832, 532] on button "Cancel" at bounding box center [822, 530] width 99 height 48
type input "**********"
